Goal: Find specific page/section: Find specific page/section

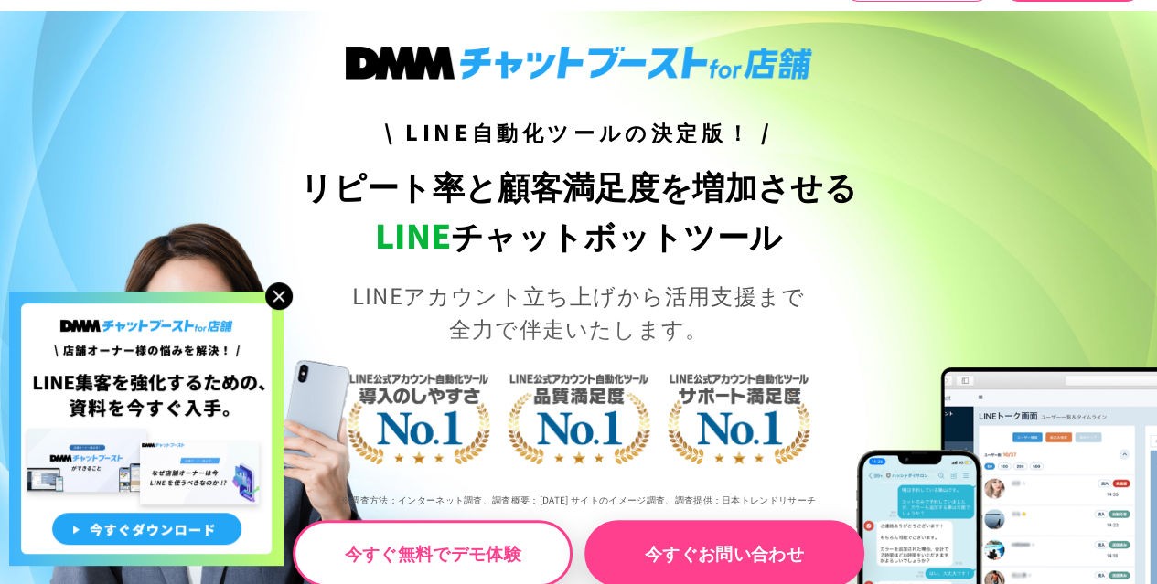
scroll to position [91, 0]
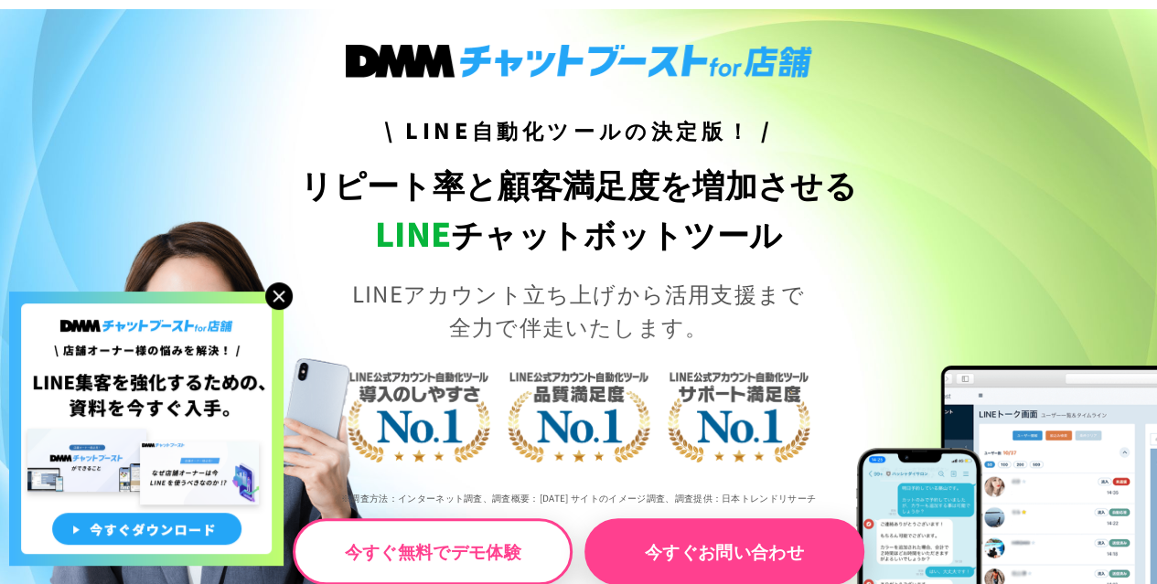
click at [278, 298] on img at bounding box center [278, 296] width 27 height 27
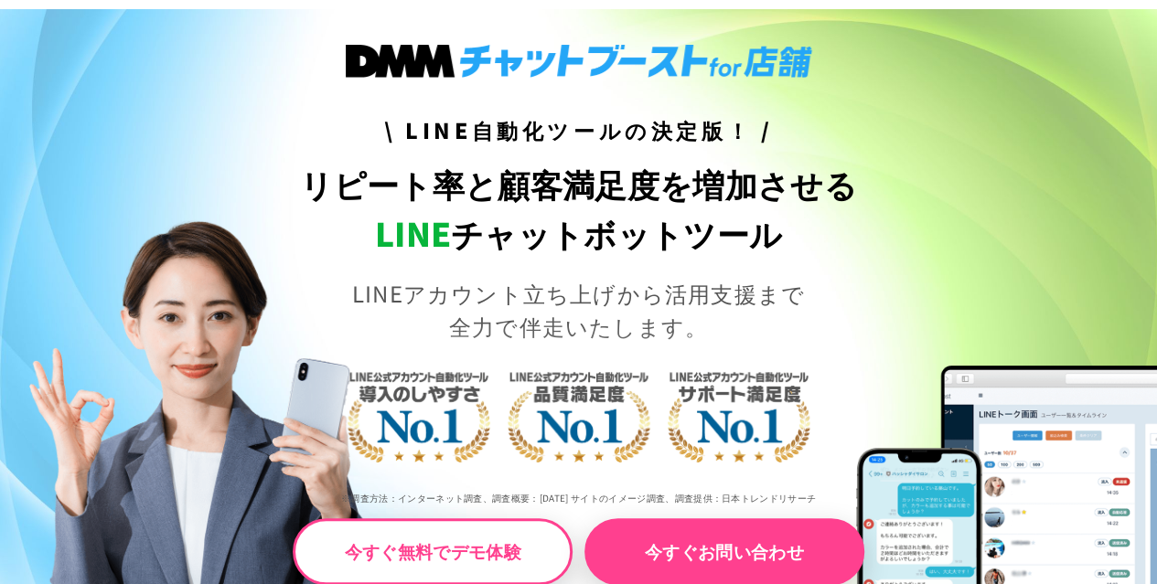
scroll to position [0, 0]
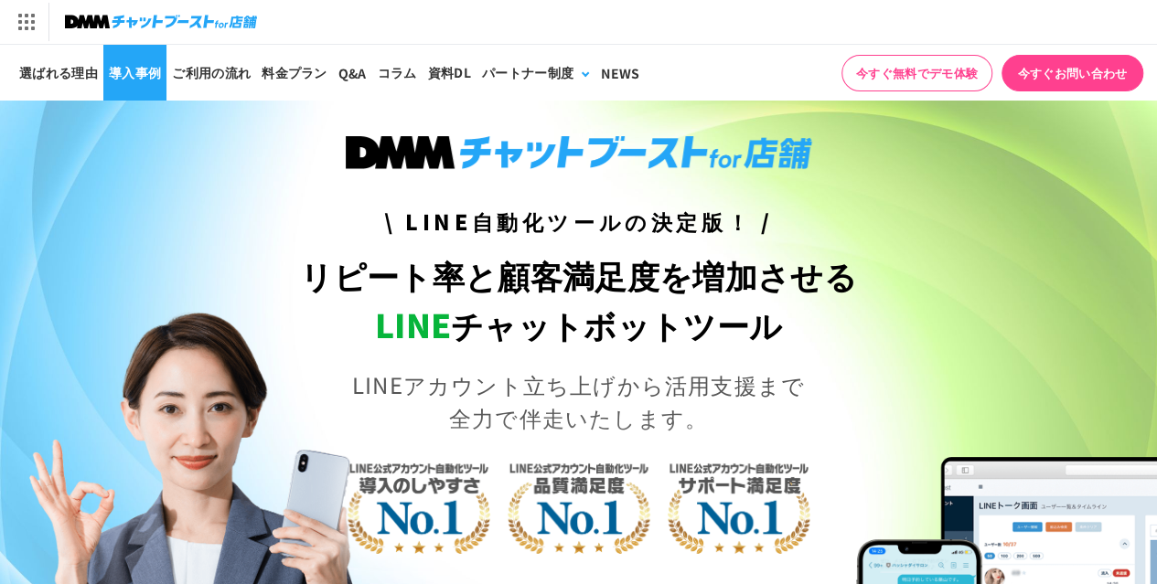
click at [128, 74] on link "導入事例" at bounding box center [134, 73] width 63 height 56
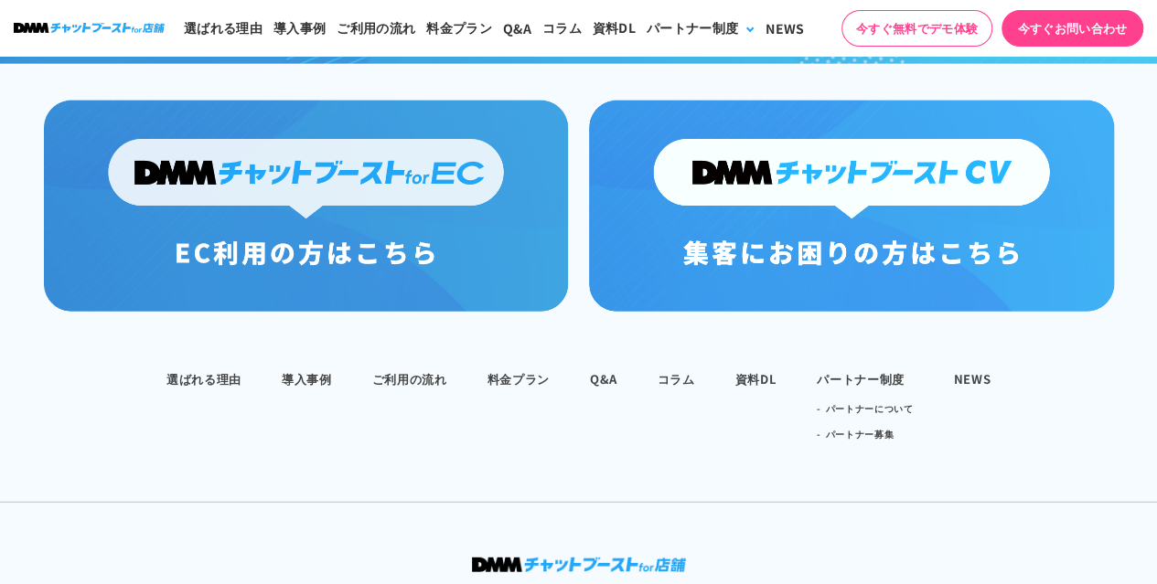
scroll to position [2103, 0]
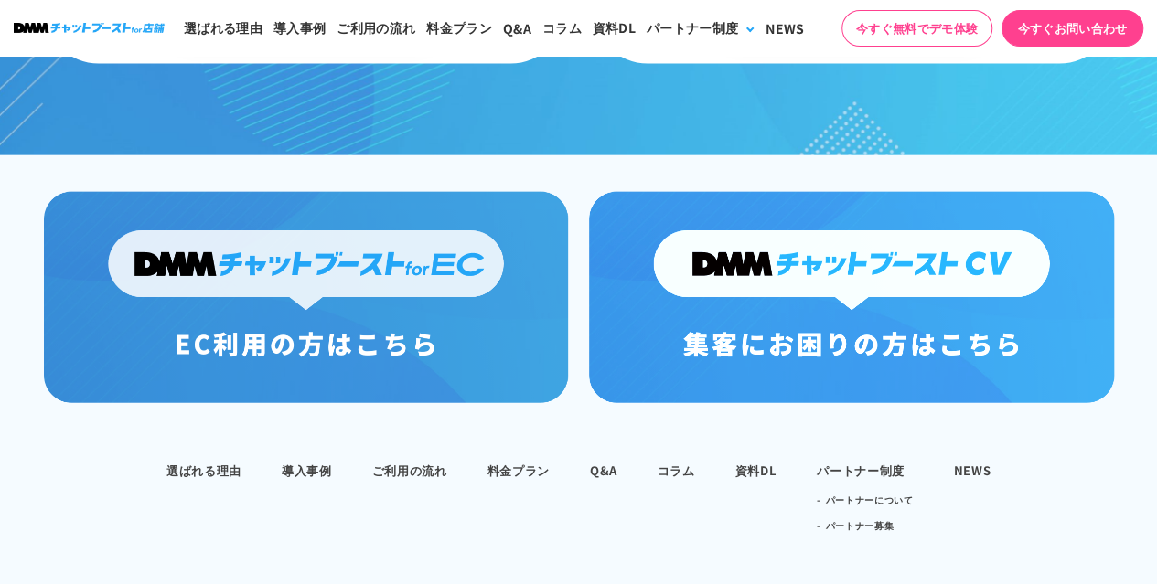
click at [892, 243] on img at bounding box center [851, 297] width 524 height 211
